Goal: Task Accomplishment & Management: Manage account settings

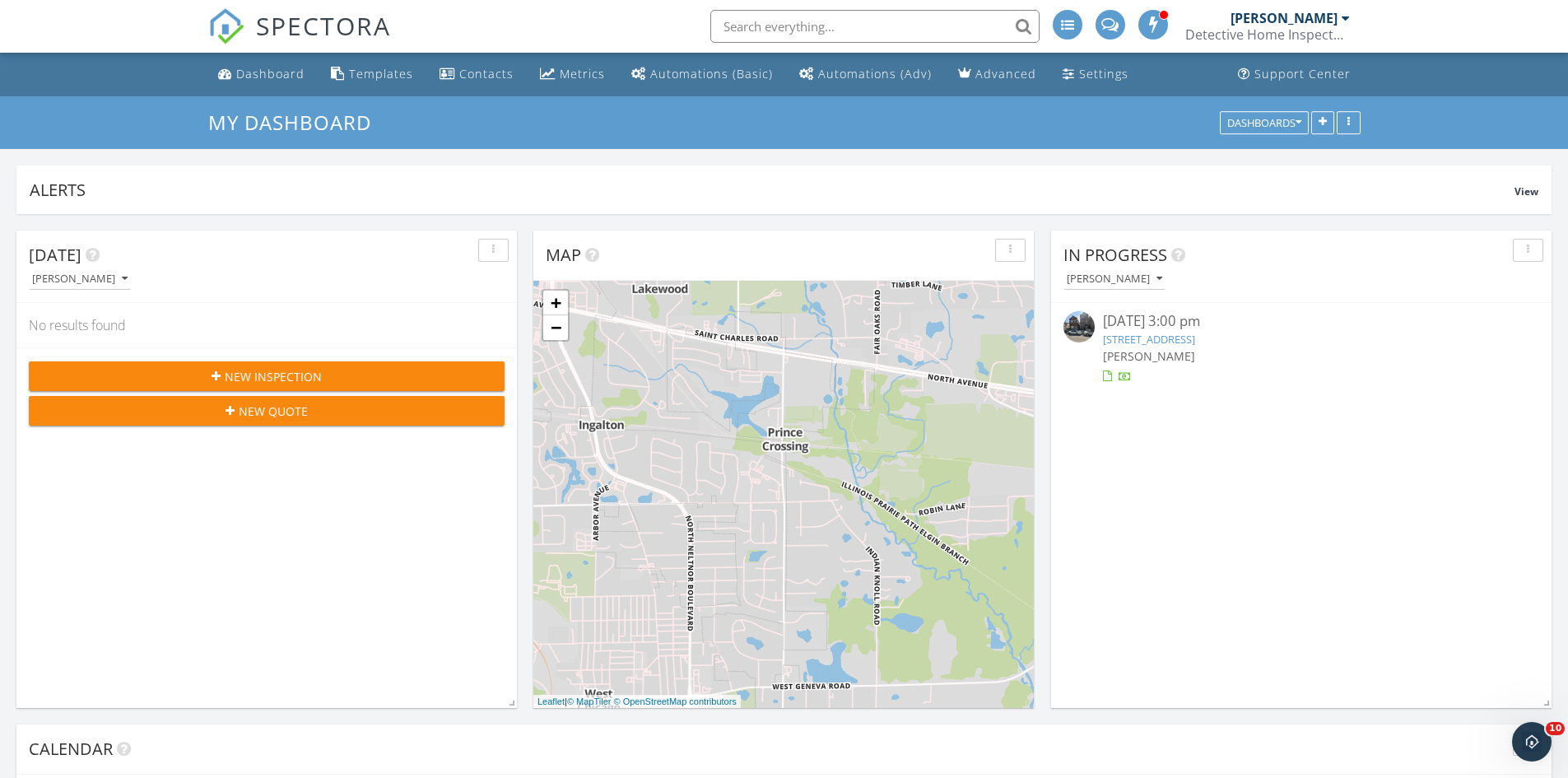
click at [856, 27] on input "text" at bounding box center [874, 26] width 329 height 33
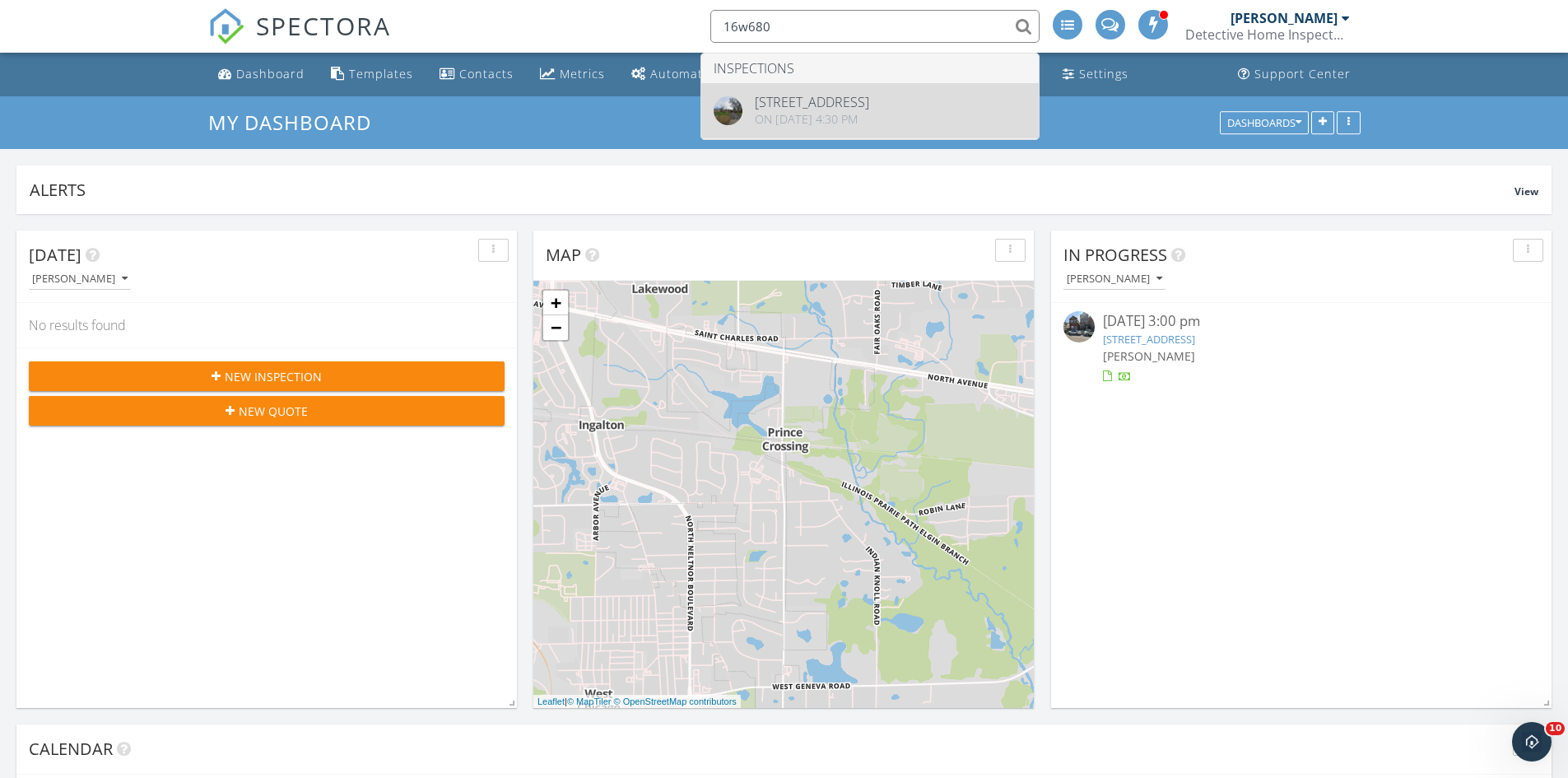
type input "16w680"
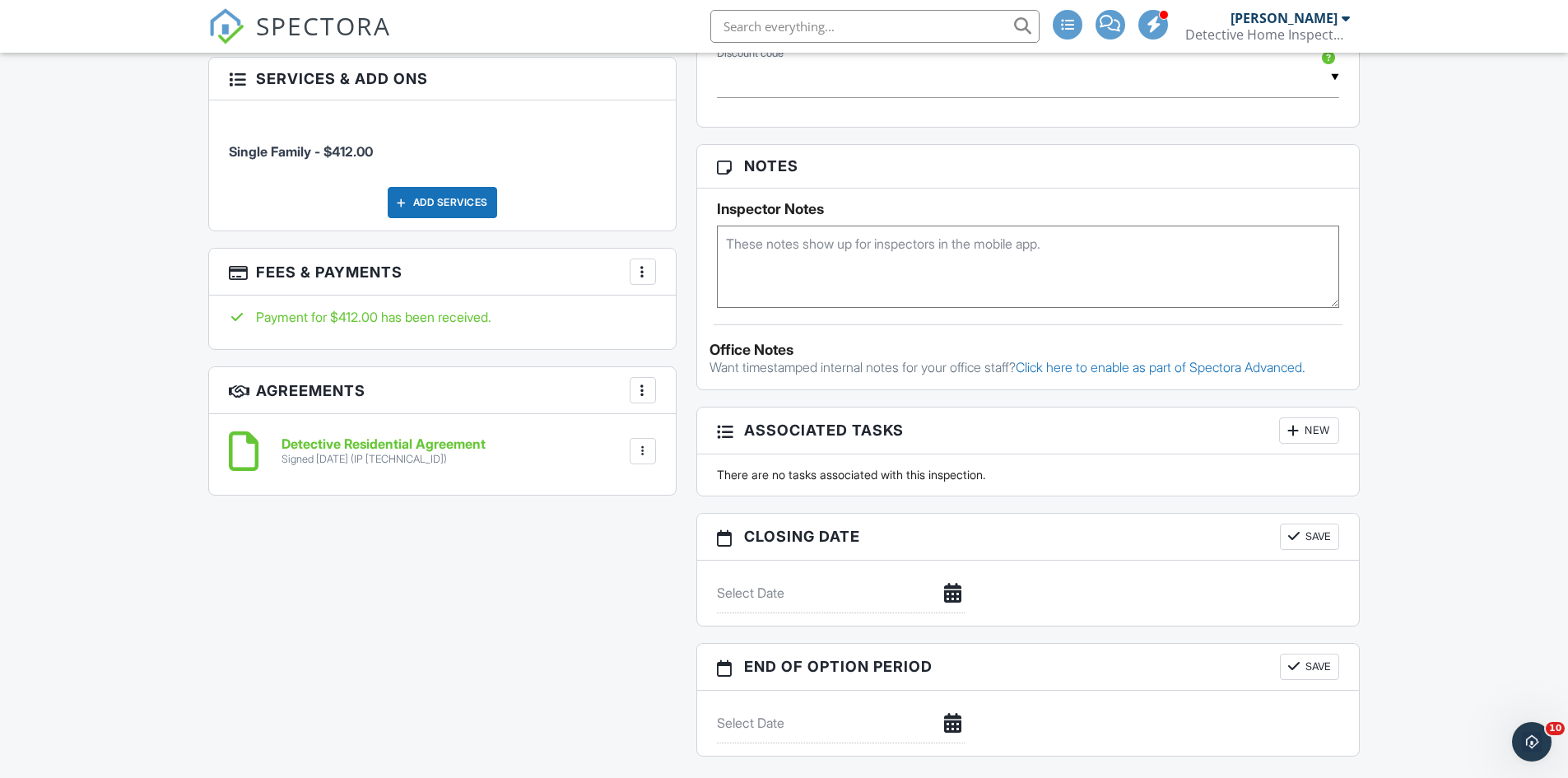
click at [644, 270] on div at bounding box center [643, 271] width 17 height 17
click at [721, 401] on li "View Invoice" at bounding box center [726, 404] width 172 height 41
click at [451, 444] on h6 "Detective Residential Agreement" at bounding box center [384, 444] width 204 height 15
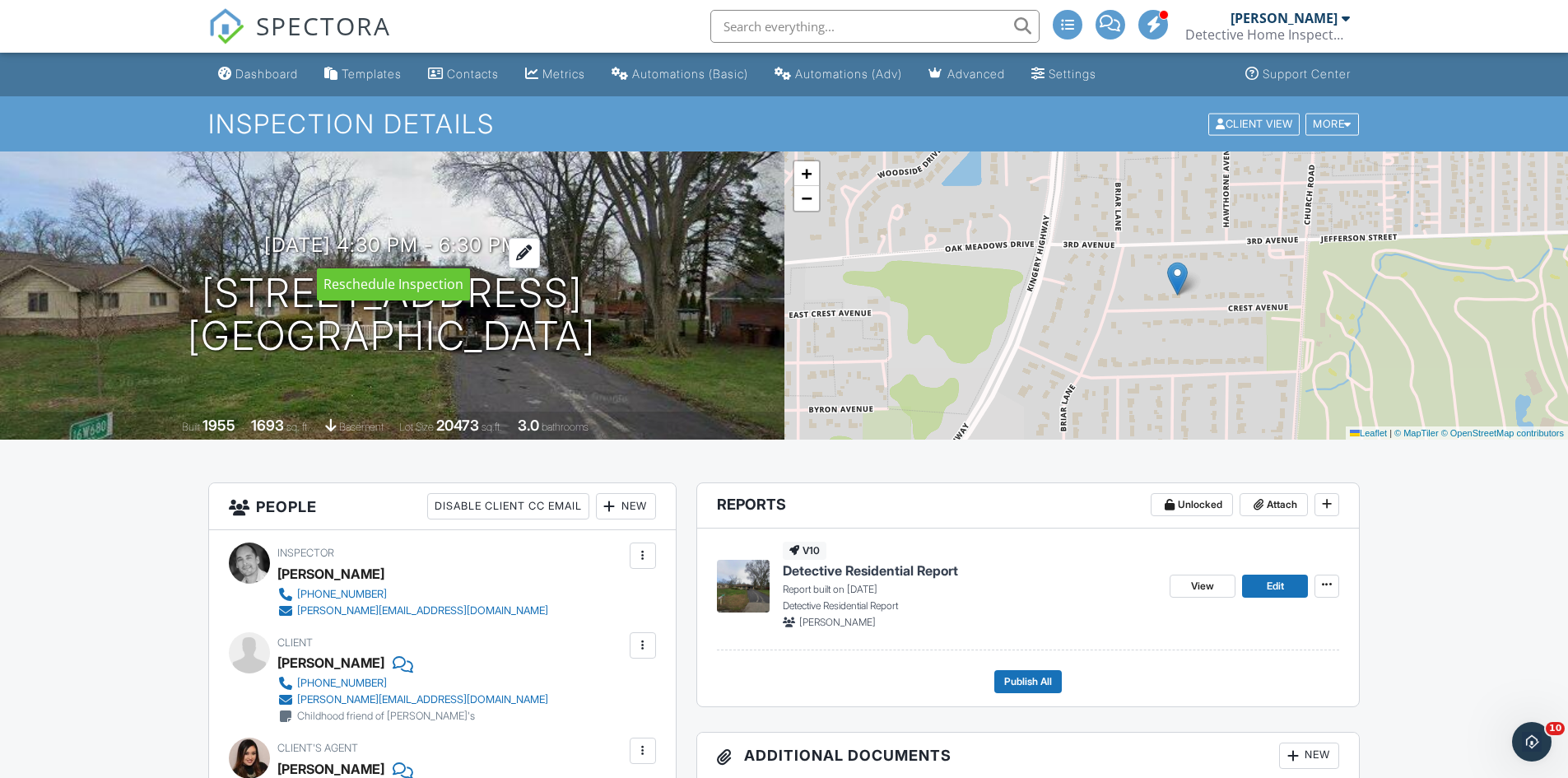
click at [318, 245] on h3 "09/11/2025 4:30 pm - 6:30 pm" at bounding box center [392, 245] width 255 height 22
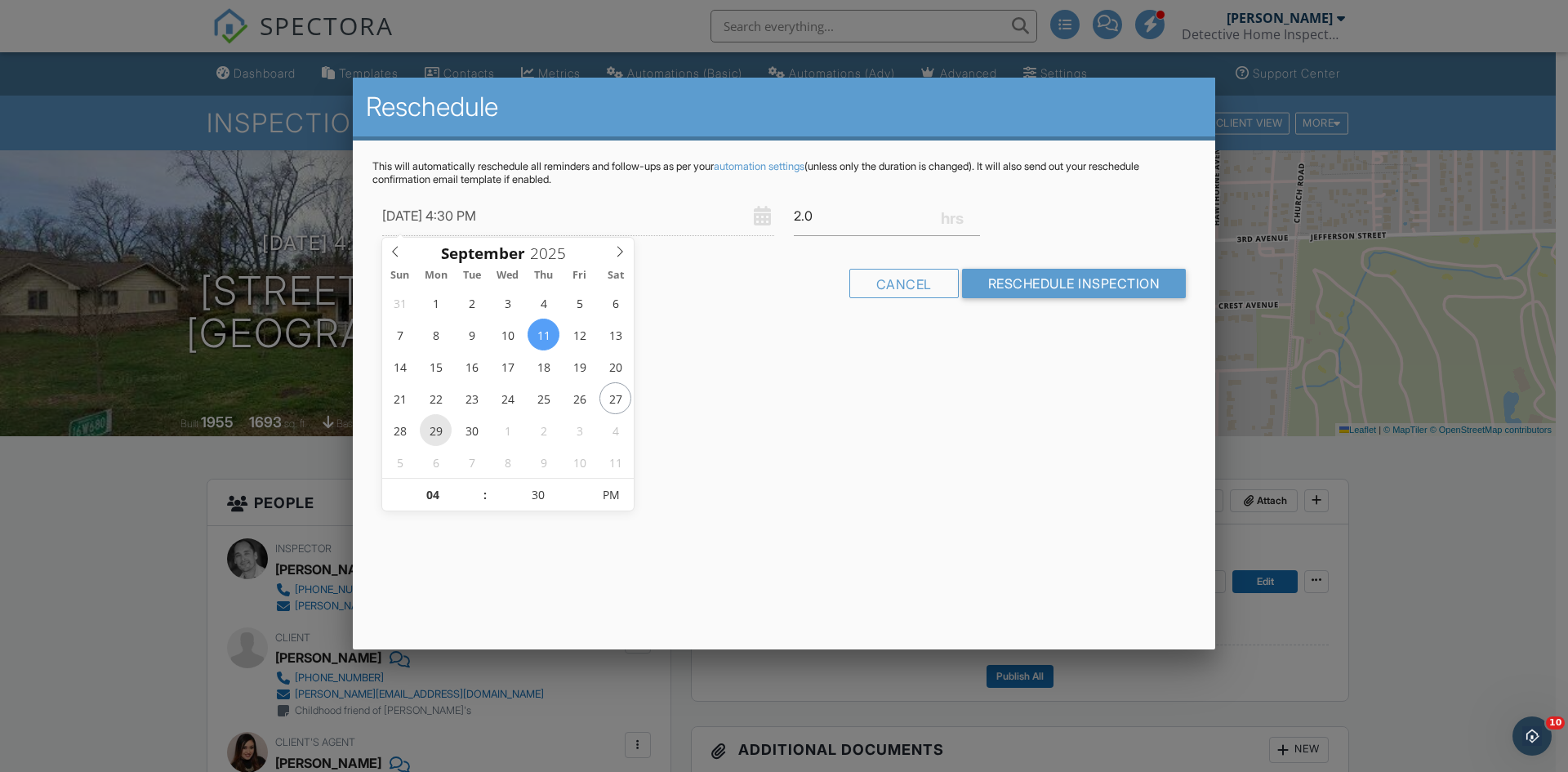
type input "[DATE] 4:30 PM"
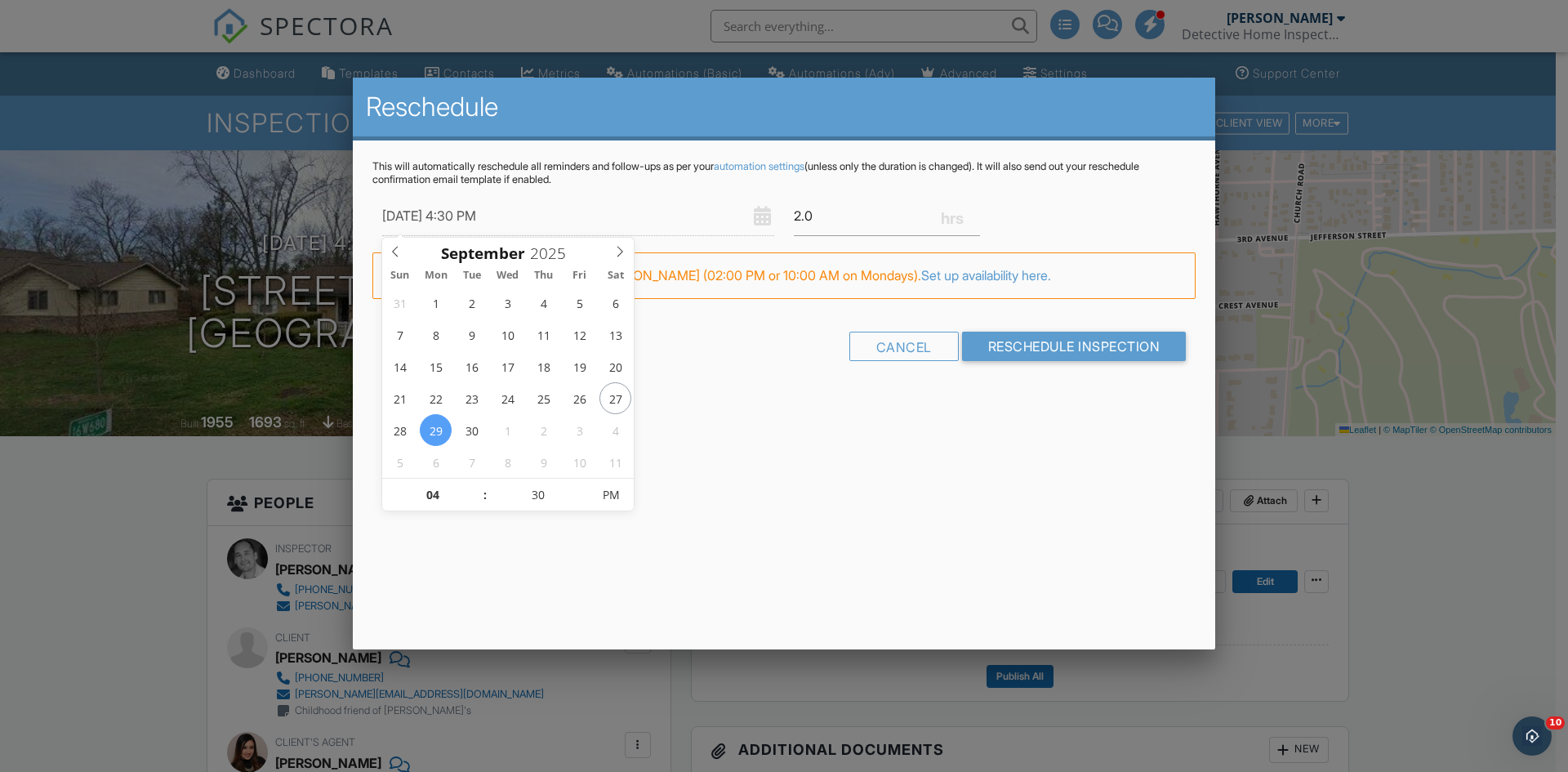
click at [752, 471] on div "Reschedule This will automatically reschedule all reminders and follow-ups as p…" at bounding box center [784, 363] width 863 height 572
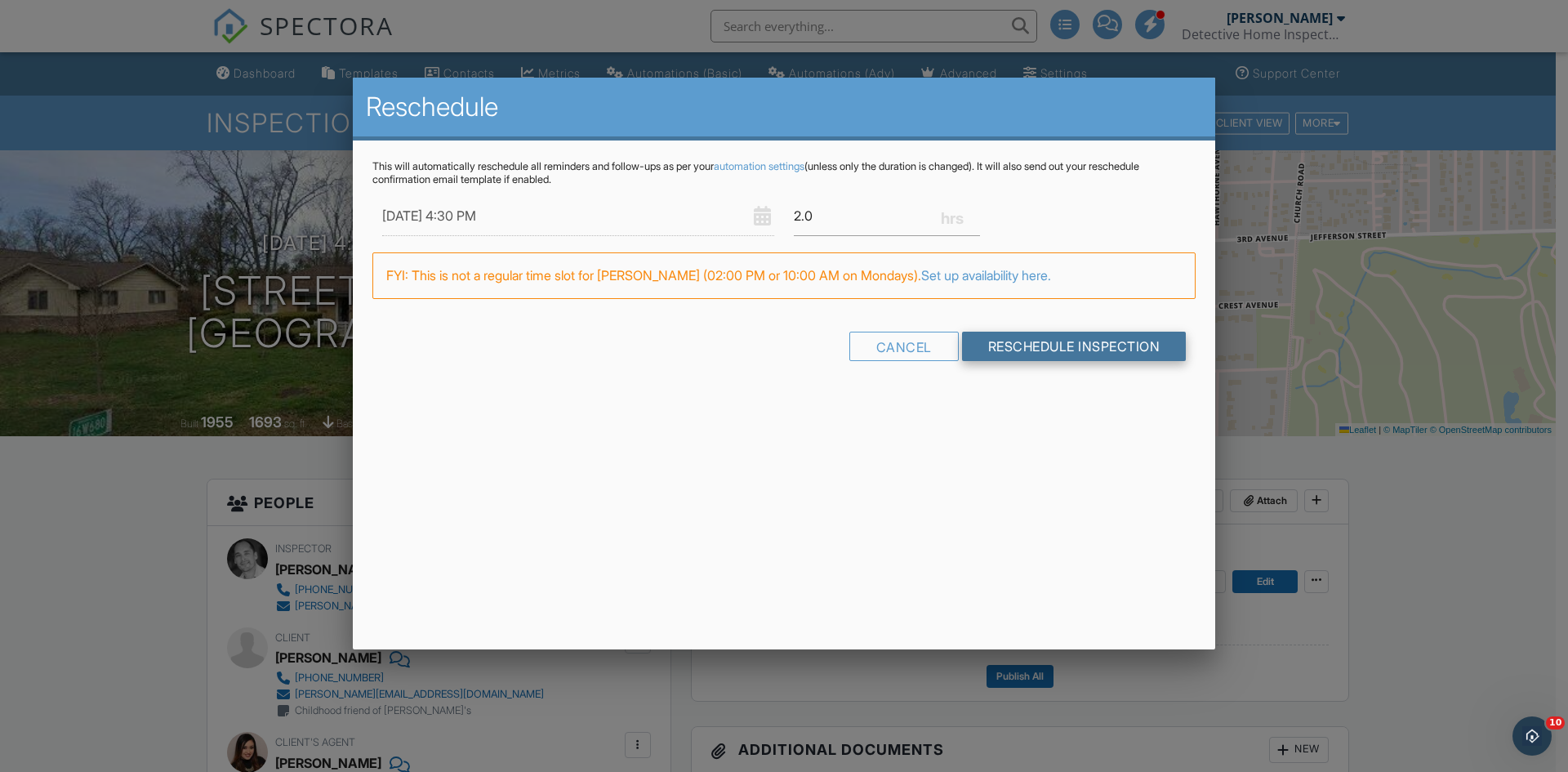
click at [1082, 344] on input "Reschedule Inspection" at bounding box center [1074, 346] width 224 height 29
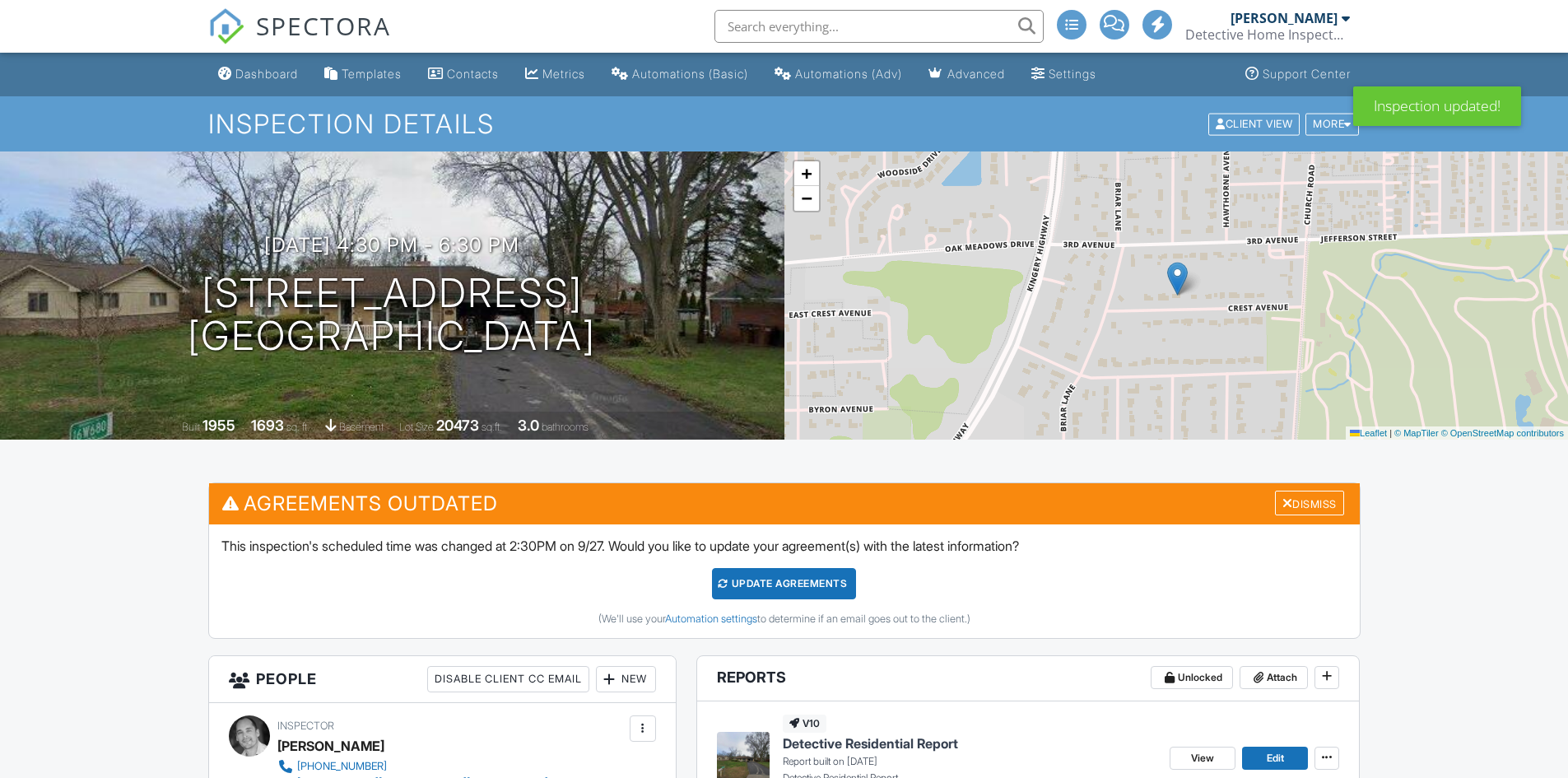
click at [812, 582] on div "Update Agreements" at bounding box center [784, 583] width 144 height 31
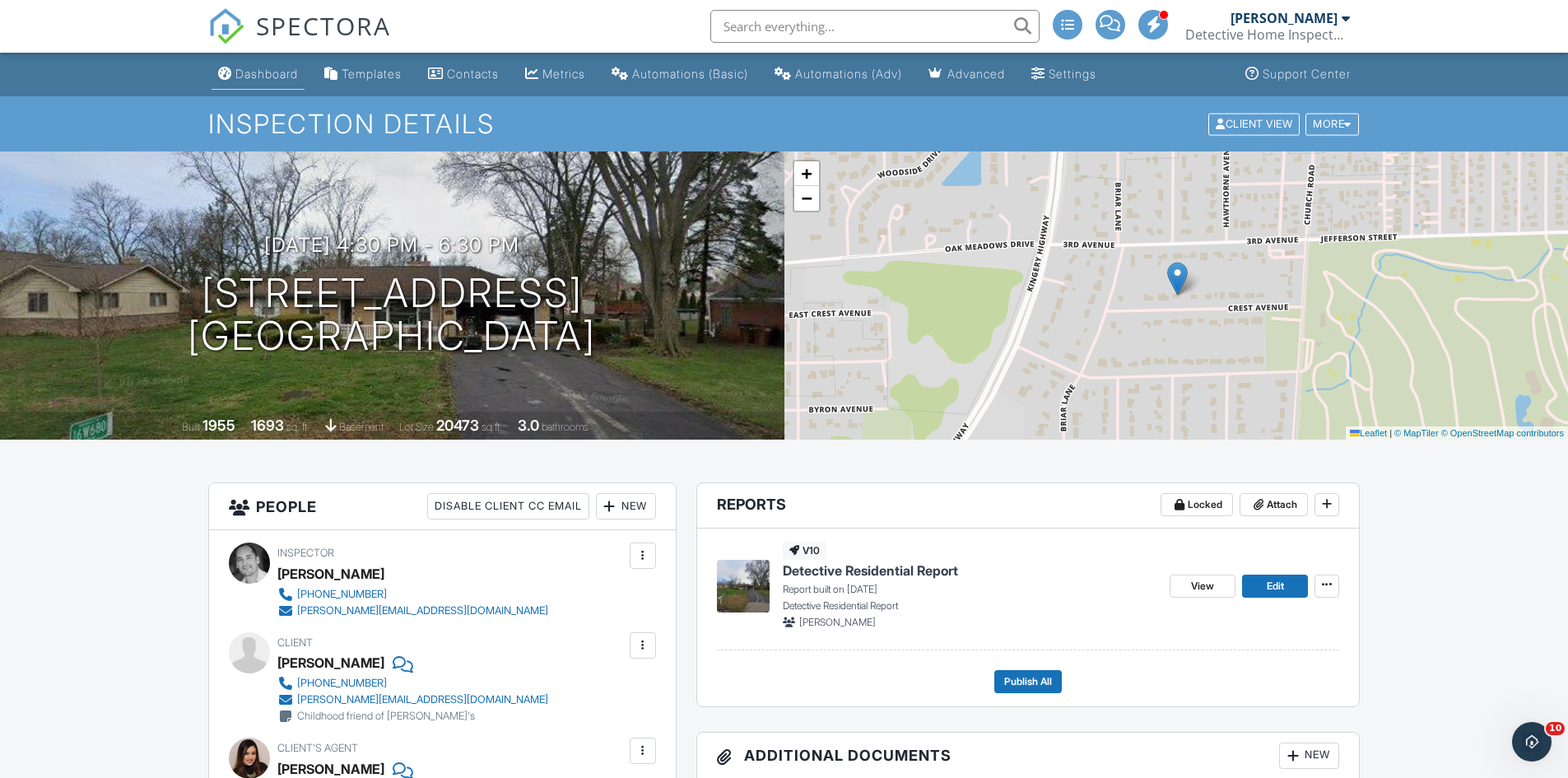
click at [263, 72] on div "Dashboard" at bounding box center [267, 74] width 63 height 14
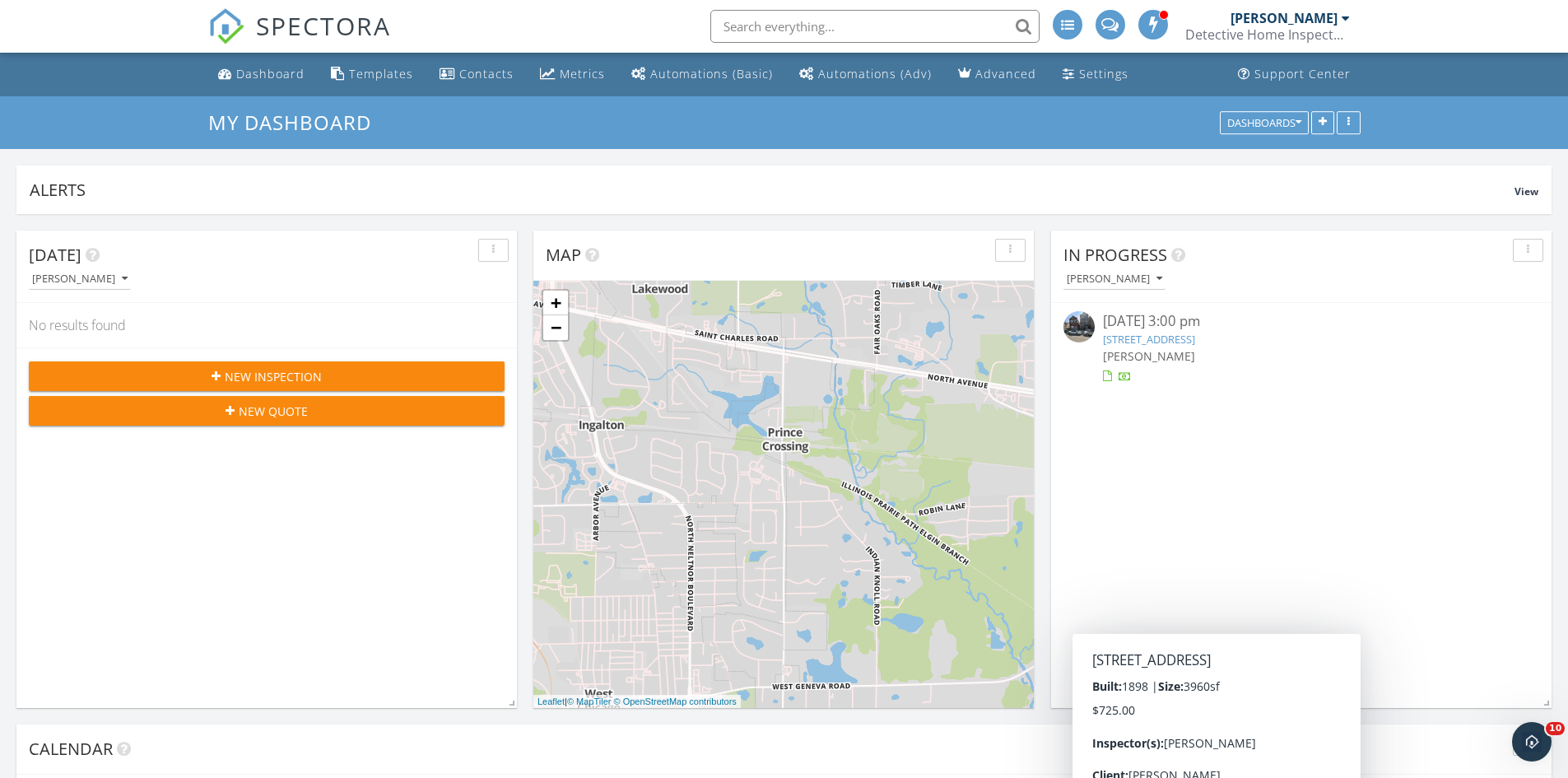
click at [1167, 337] on link "911 W 32nd St, Chicago, IL 60608" at bounding box center [1149, 338] width 92 height 15
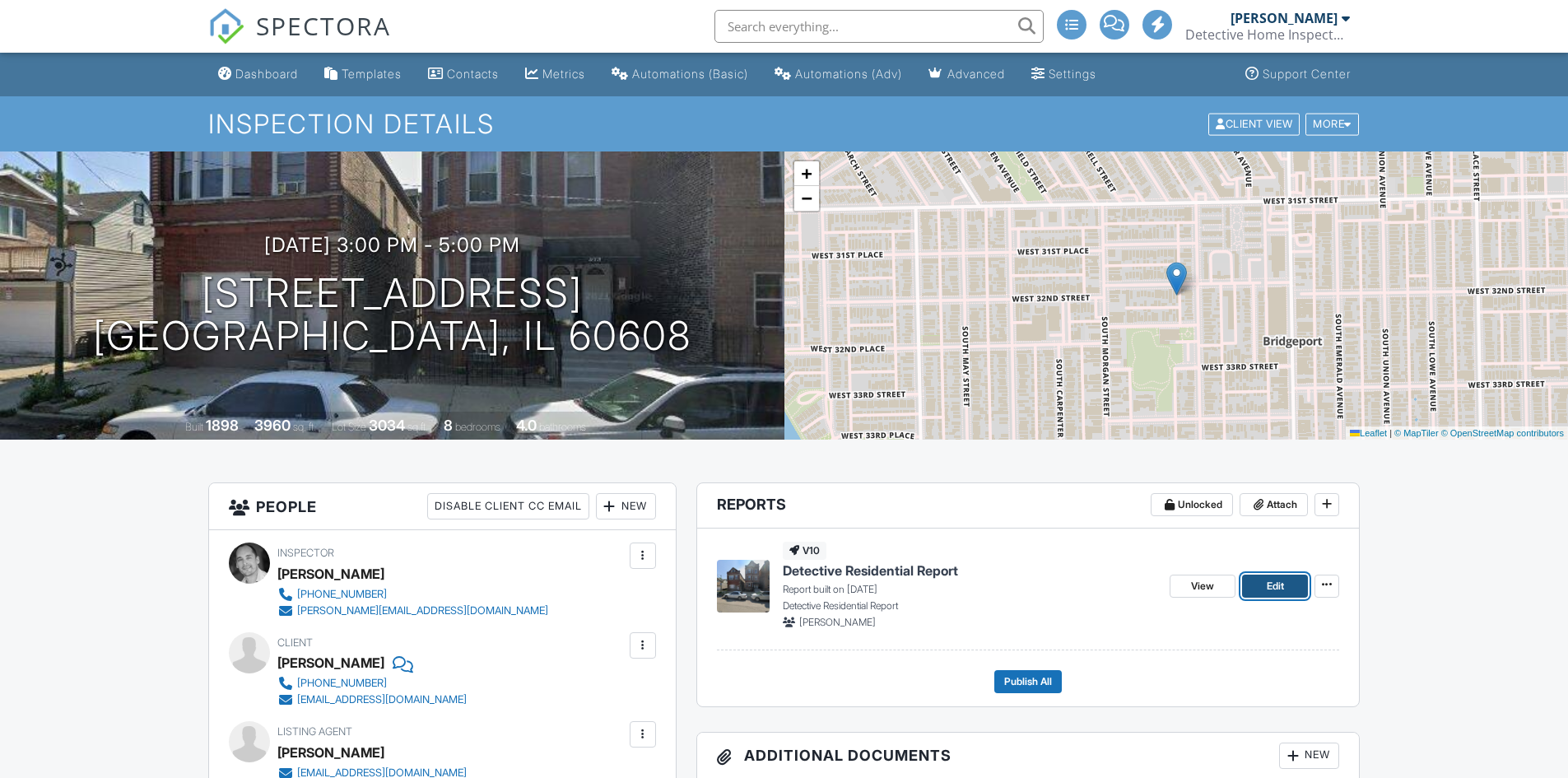
click at [1261, 584] on link "Edit" at bounding box center [1275, 586] width 66 height 23
